Goal: Information Seeking & Learning: Check status

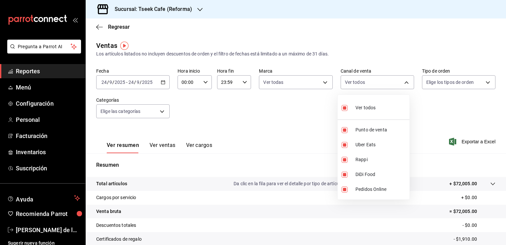
click at [264, 133] on div at bounding box center [253, 122] width 506 height 245
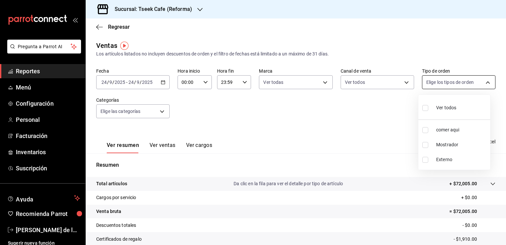
click at [474, 80] on body "Pregunta a Parrot AI Reportes Menú Configuración Personal Facturación Inventari…" at bounding box center [253, 122] width 506 height 245
click at [445, 109] on span "Ver todos" at bounding box center [446, 107] width 20 height 7
type input "ba900825-bb62-48ae-bb30-aa6399ce1350,e19d6709-9751-4f9c-8761-4aaaddb425ff,EXTER…"
checkbox input "true"
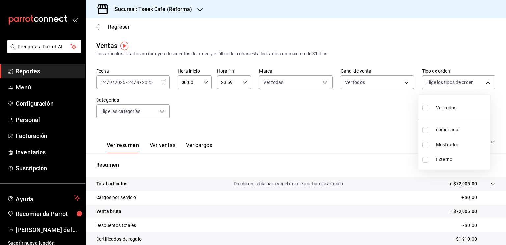
checkbox input "true"
click at [146, 112] on div at bounding box center [253, 122] width 506 height 245
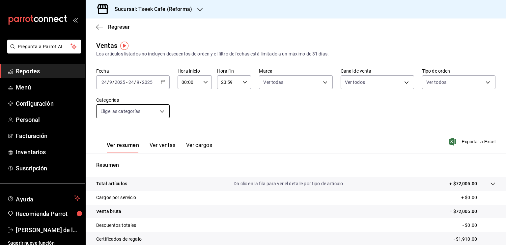
click at [163, 113] on body "Pregunta a Parrot AI Reportes Menú Configuración Personal Facturación Inventari…" at bounding box center [253, 122] width 506 height 245
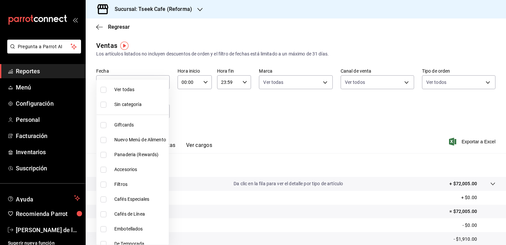
click at [124, 92] on span "Ver todas" at bounding box center [140, 89] width 52 height 7
type input "d6a103b6-af0c-4206-8d44-c2a0bed143b9,04b94b4b-0db1-4ab9-b9b7-ab8983db5d11,e4565…"
checkbox input "true"
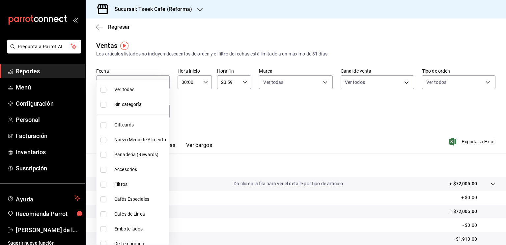
checkbox input "true"
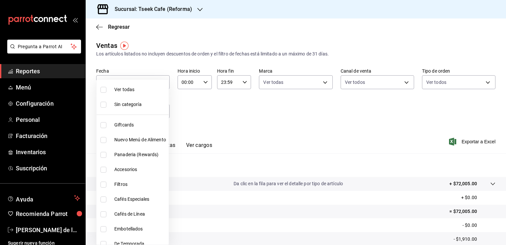
checkbox input "true"
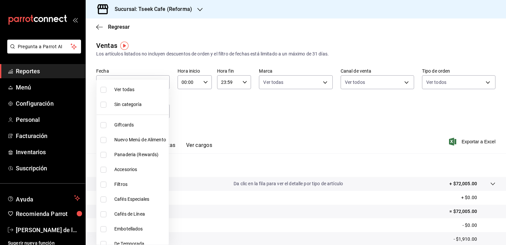
checkbox input "true"
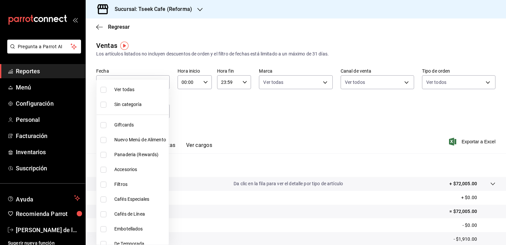
checkbox input "true"
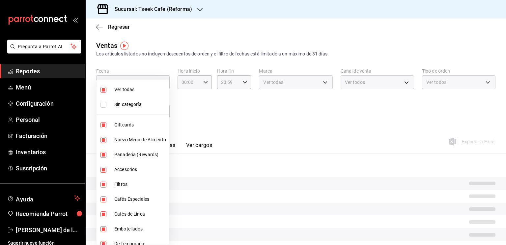
click at [257, 131] on div at bounding box center [253, 122] width 506 height 245
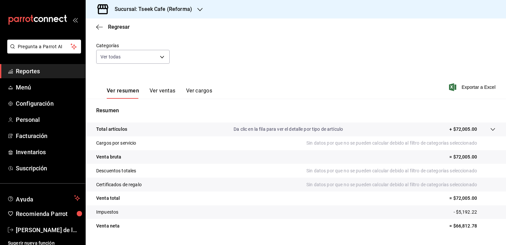
scroll to position [55, 0]
